Goal: Find specific page/section

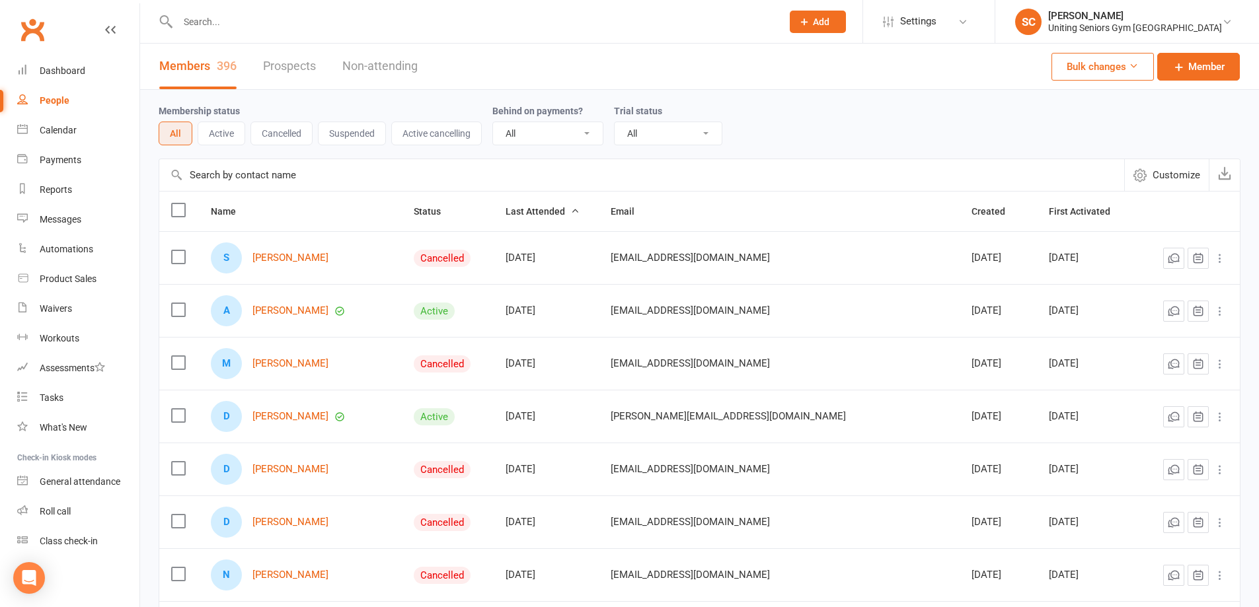
select select "100"
click at [260, 15] on input "text" at bounding box center [473, 22] width 599 height 19
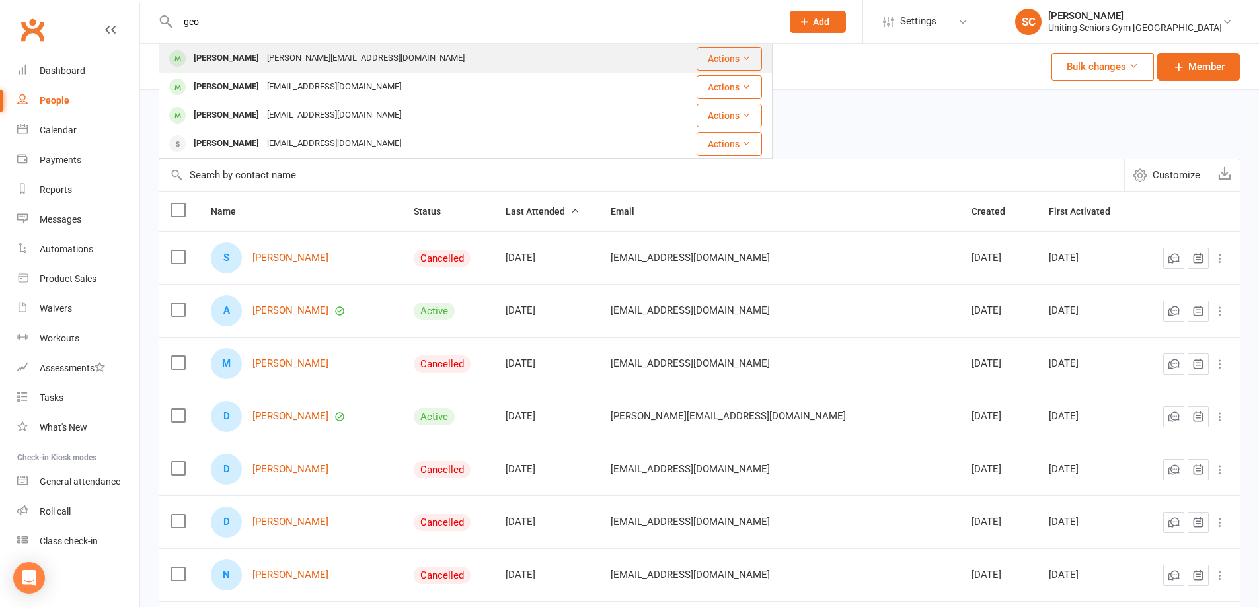
type input "geo"
click at [311, 61] on div "[PERSON_NAME][EMAIL_ADDRESS][DOMAIN_NAME]" at bounding box center [366, 58] width 206 height 19
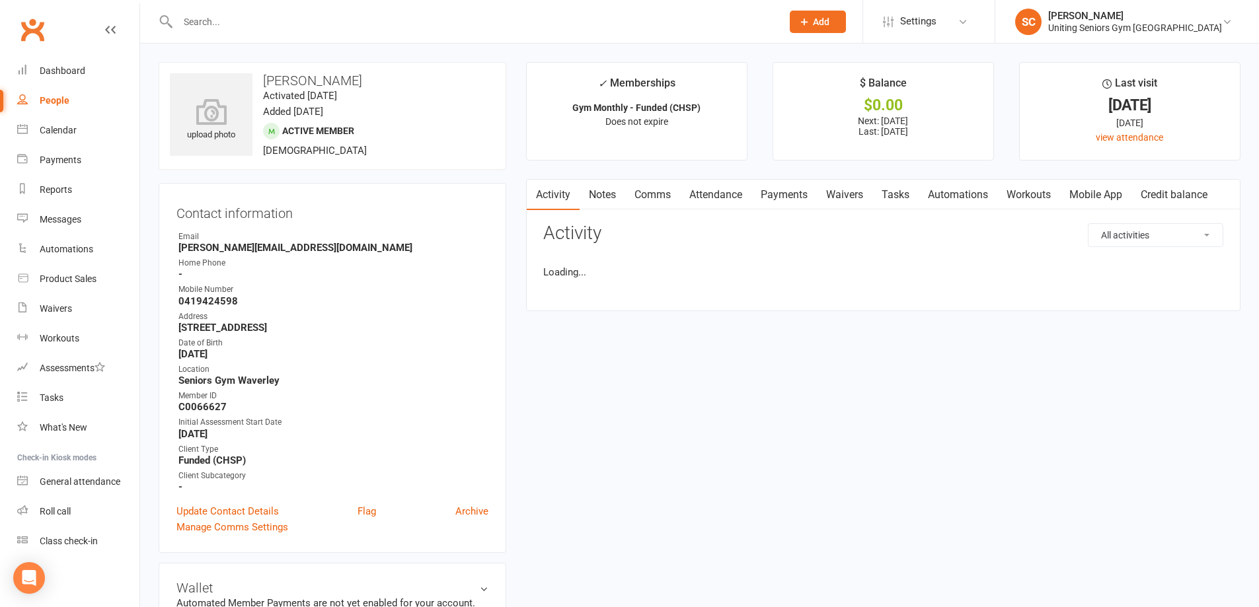
click at [737, 200] on link "Attendance" at bounding box center [715, 195] width 71 height 30
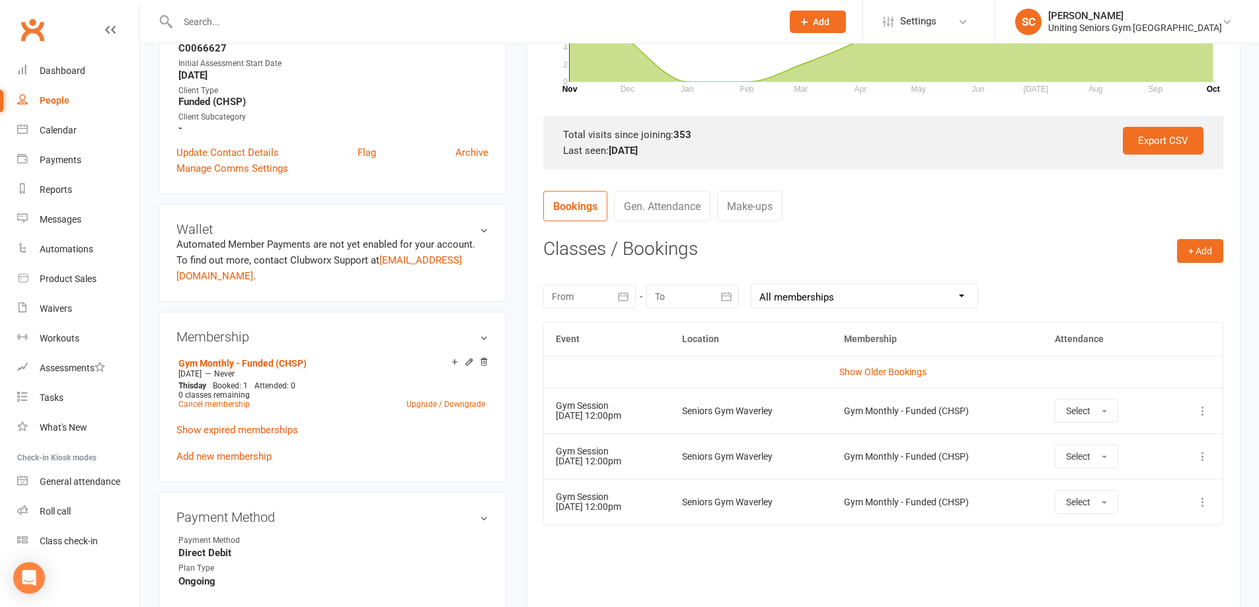
scroll to position [396, 0]
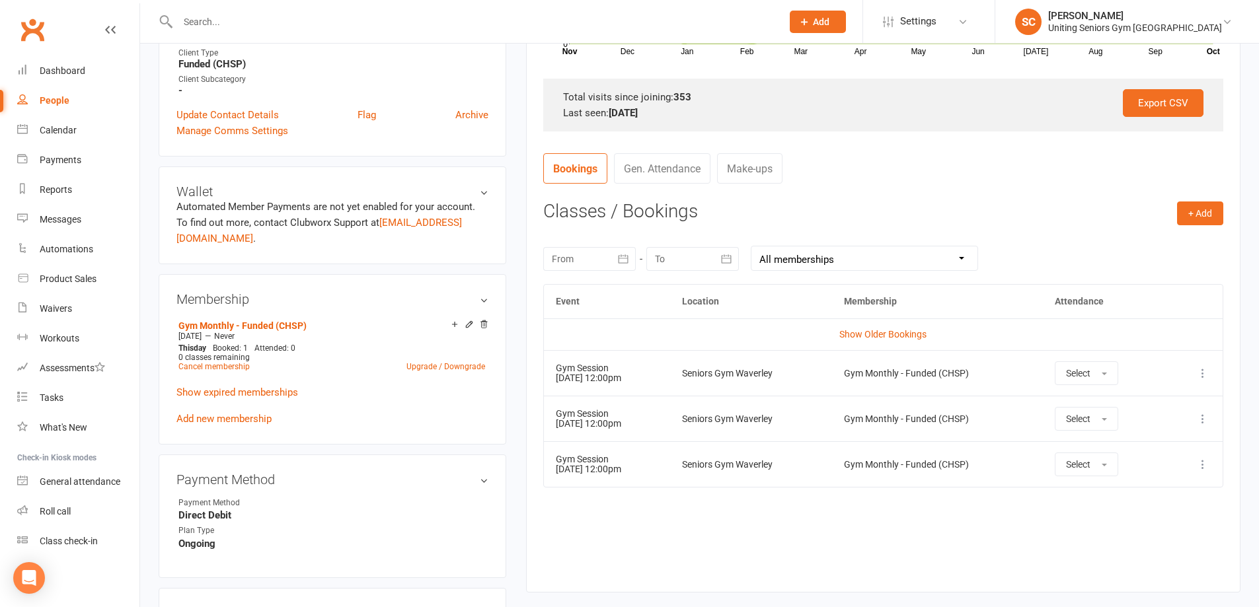
click at [306, 13] on input "text" at bounding box center [473, 22] width 599 height 19
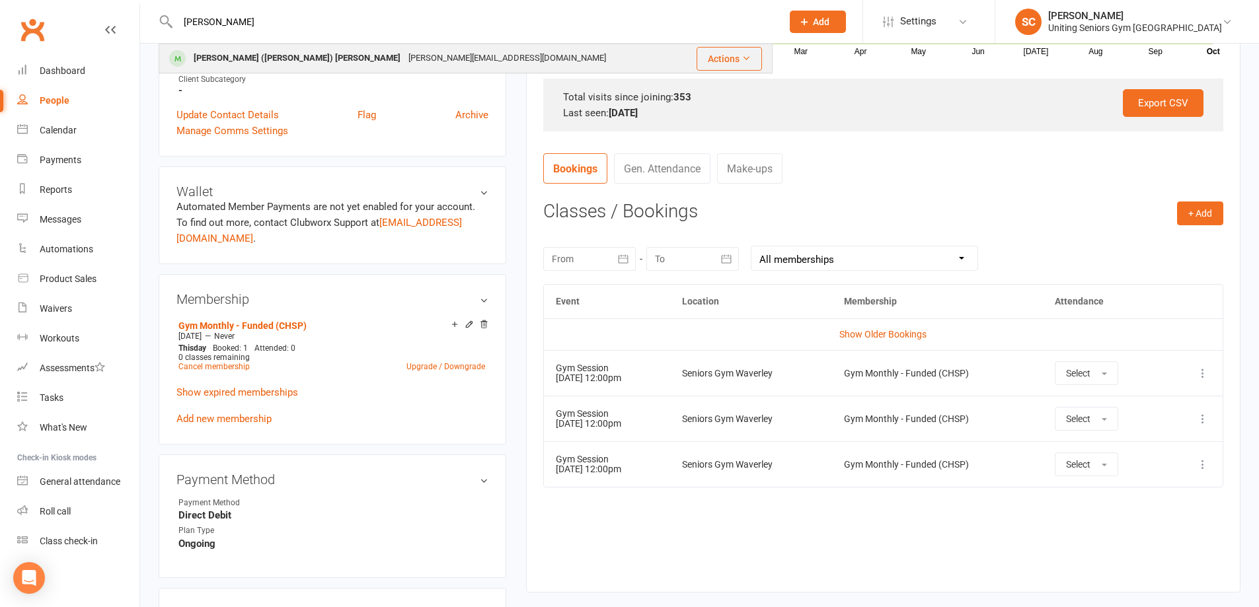
type input "[PERSON_NAME]"
click at [238, 57] on div "[PERSON_NAME] ([PERSON_NAME]) [PERSON_NAME]" at bounding box center [297, 58] width 215 height 19
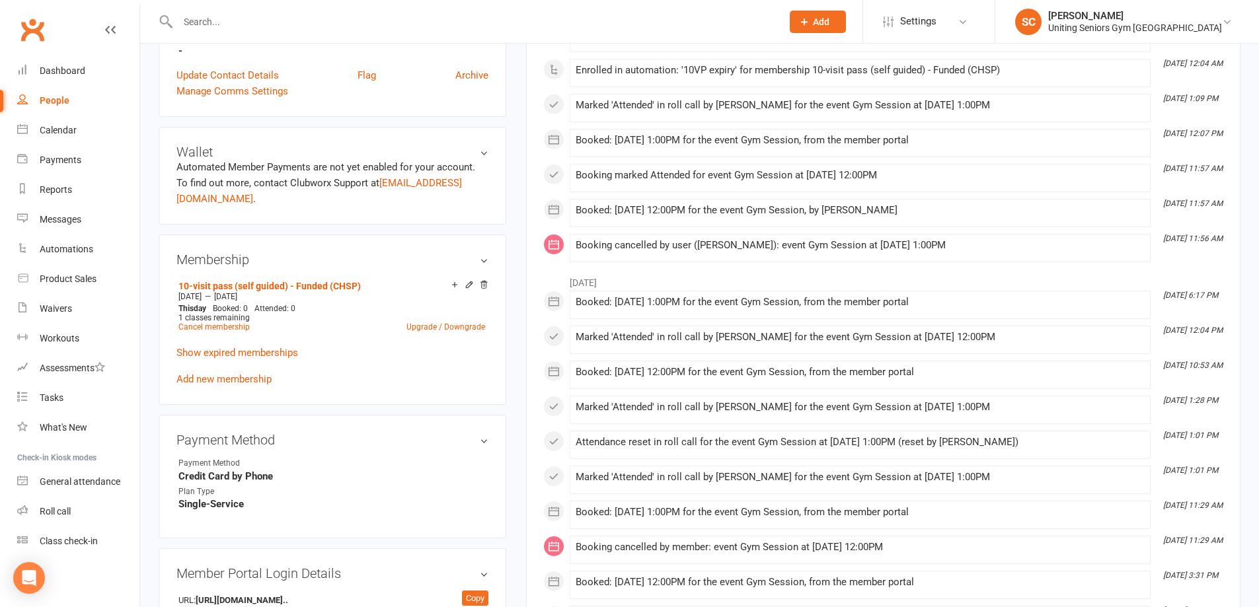
scroll to position [463, 0]
